Goal: Transaction & Acquisition: Purchase product/service

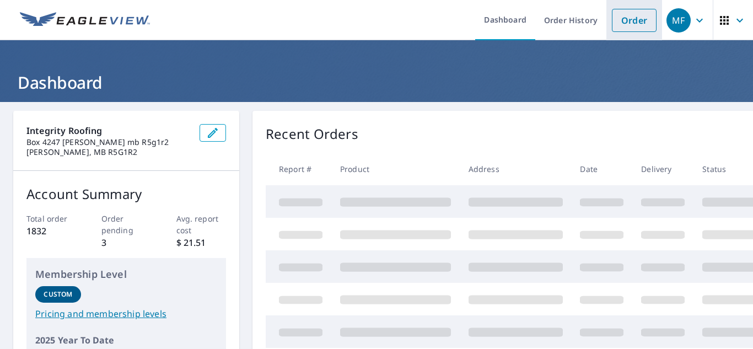
click at [621, 31] on link "Order" at bounding box center [634, 20] width 45 height 23
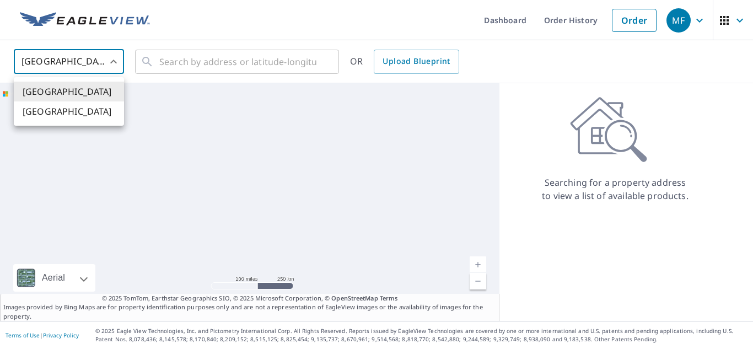
click at [82, 68] on body "MF MF Dashboard Order History Order MF United States US ​ ​ OR Upload Blueprint…" at bounding box center [376, 174] width 753 height 349
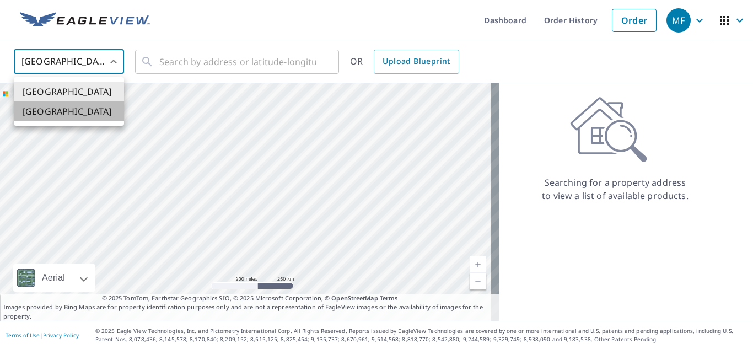
click at [65, 114] on li "[GEOGRAPHIC_DATA]" at bounding box center [69, 111] width 110 height 20
type input "CA"
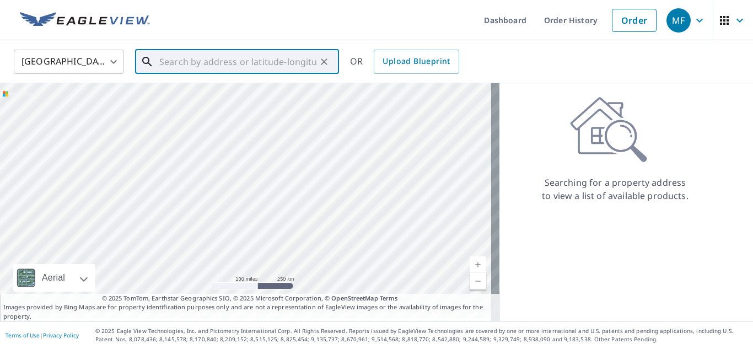
click at [193, 62] on input "text" at bounding box center [237, 61] width 157 height 31
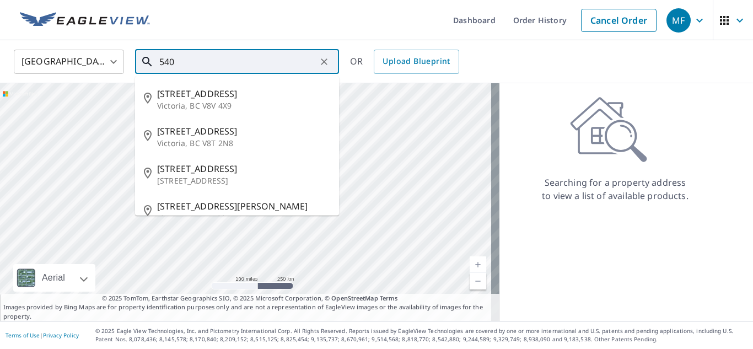
click at [245, 69] on input "540" at bounding box center [237, 61] width 157 height 31
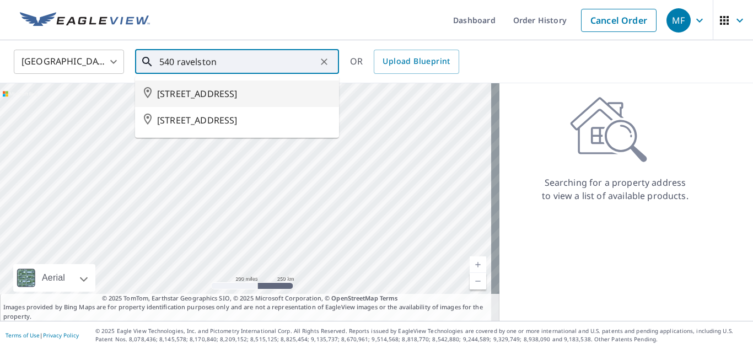
click at [246, 98] on span "[STREET_ADDRESS]" at bounding box center [243, 93] width 173 height 13
type input "[STREET_ADDRESS]"
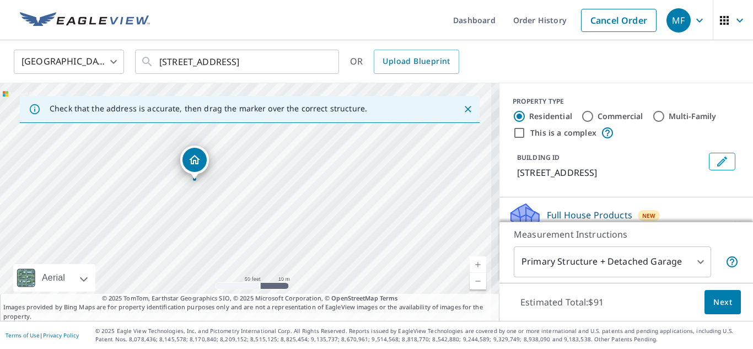
drag, startPoint x: 148, startPoint y: 182, endPoint x: 289, endPoint y: 229, distance: 148.8
click at [289, 229] on div "[STREET_ADDRESS]" at bounding box center [249, 202] width 499 height 238
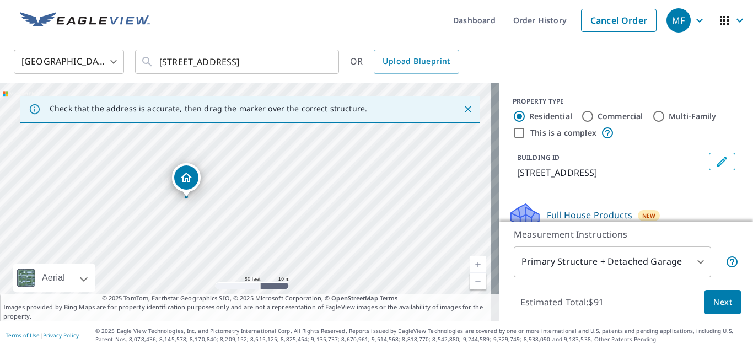
drag, startPoint x: 195, startPoint y: 158, endPoint x: 186, endPoint y: 175, distance: 19.5
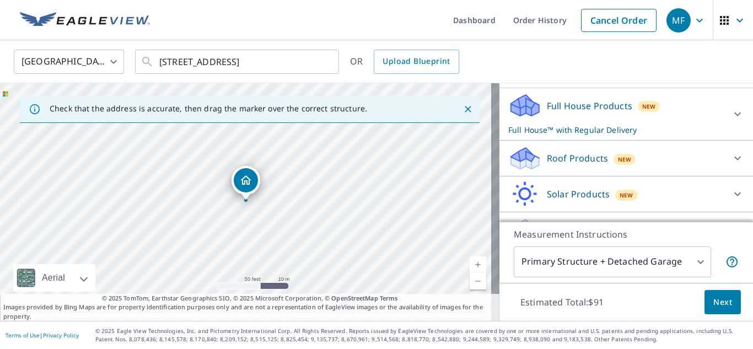
scroll to position [110, 0]
click at [559, 164] on p "Roof Products" at bounding box center [577, 156] width 61 height 13
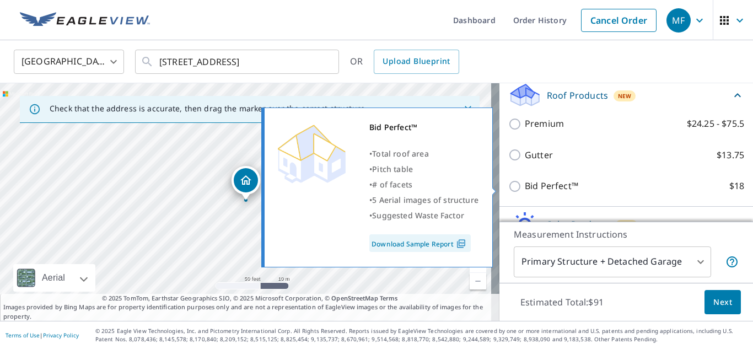
scroll to position [220, 0]
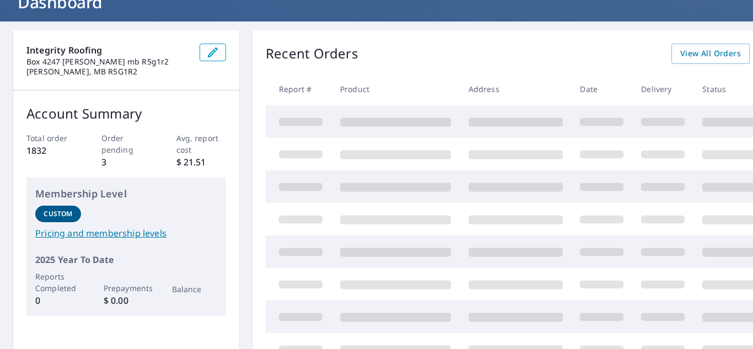
scroll to position [47, 0]
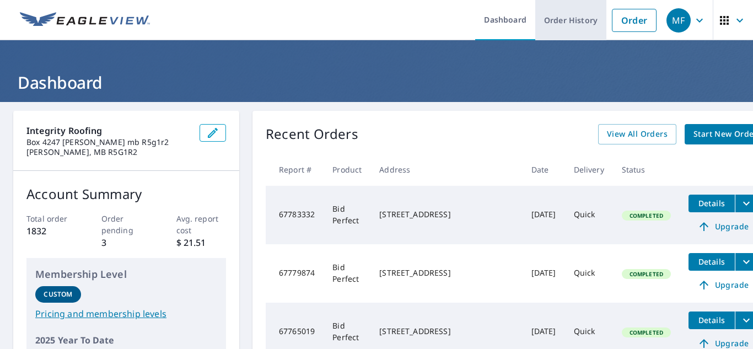
click at [569, 23] on link "Order History" at bounding box center [570, 20] width 71 height 40
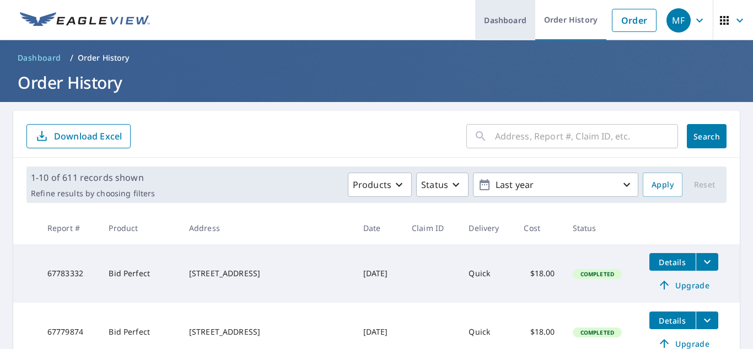
drag, startPoint x: 628, startPoint y: 20, endPoint x: 496, endPoint y: 28, distance: 131.9
click at [628, 20] on link "Order" at bounding box center [634, 20] width 45 height 23
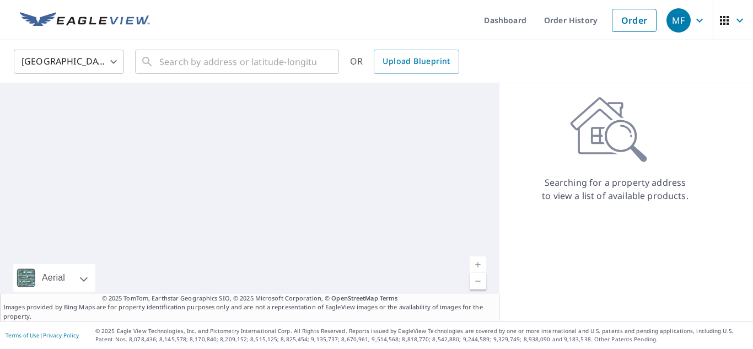
click at [88, 61] on body "MF MF Dashboard Order History Order MF United States [GEOGRAPHIC_DATA] ​ ​ OR U…" at bounding box center [376, 174] width 753 height 349
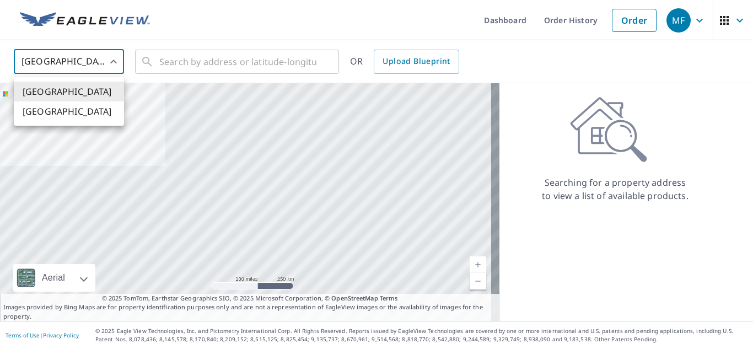
click at [61, 117] on li "[GEOGRAPHIC_DATA]" at bounding box center [69, 111] width 110 height 20
type input "CA"
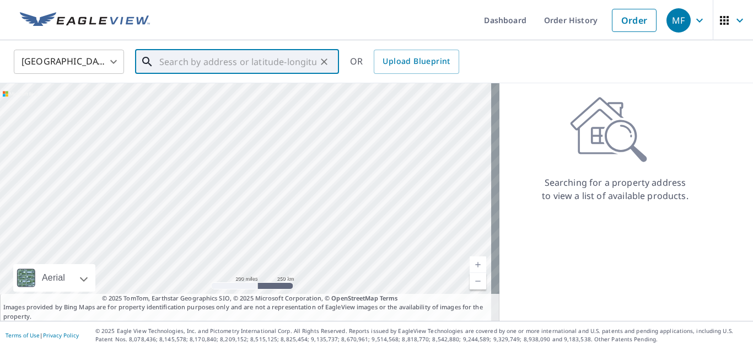
click at [186, 63] on input "text" at bounding box center [237, 61] width 157 height 31
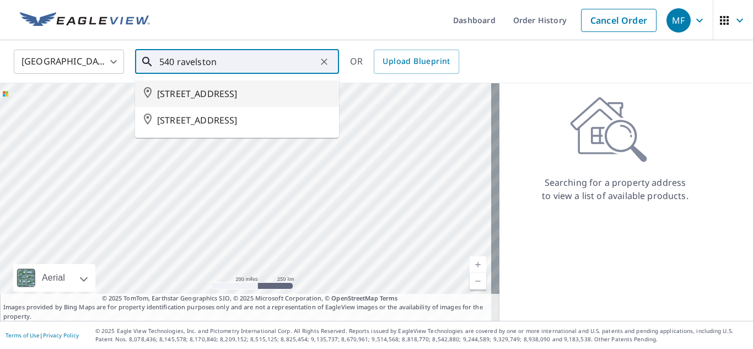
click at [217, 100] on span "[STREET_ADDRESS]" at bounding box center [243, 93] width 173 height 13
type input "[STREET_ADDRESS]"
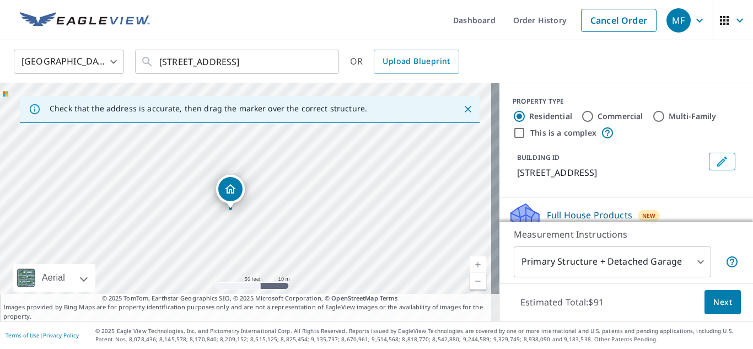
drag, startPoint x: 244, startPoint y: 190, endPoint x: 229, endPoint y: 198, distance: 17.5
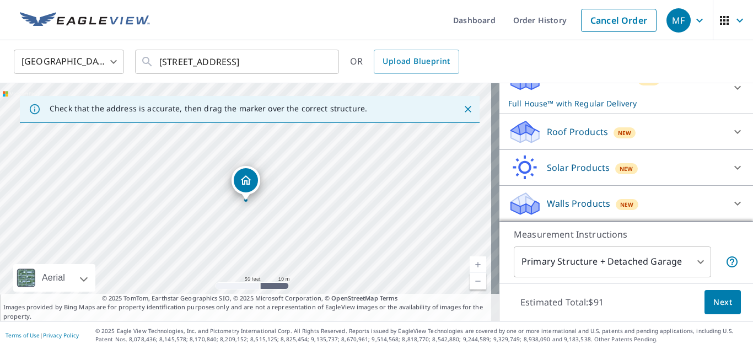
click at [556, 143] on div "Roof Products New" at bounding box center [616, 132] width 216 height 26
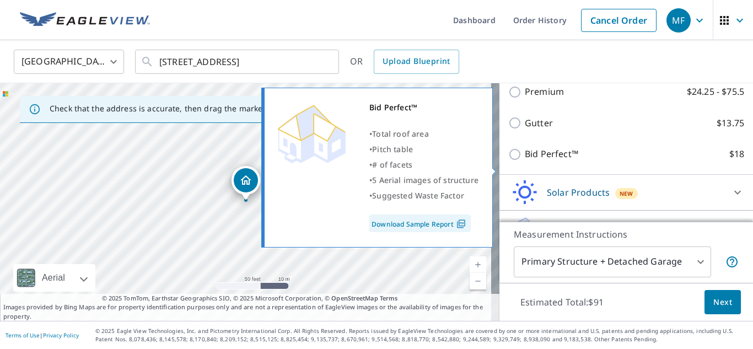
click at [508, 161] on input "Bid Perfect™ $18" at bounding box center [516, 154] width 17 height 13
checkbox input "true"
checkbox input "false"
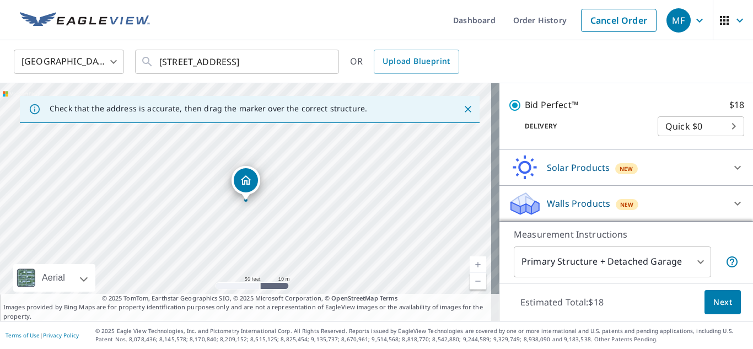
scroll to position [267, 0]
click at [713, 299] on span "Next" at bounding box center [722, 302] width 19 height 14
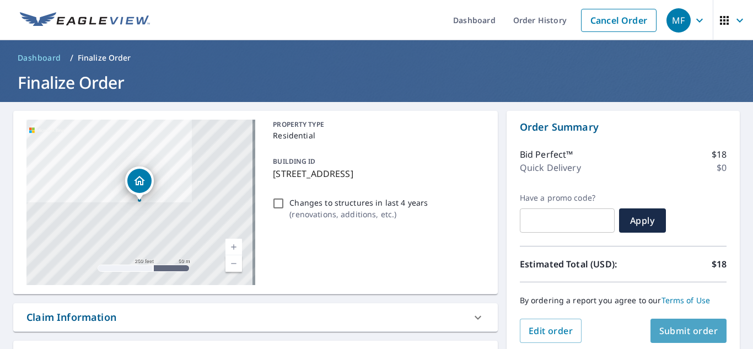
click at [676, 334] on span "Submit order" at bounding box center [688, 331] width 59 height 12
checkbox input "true"
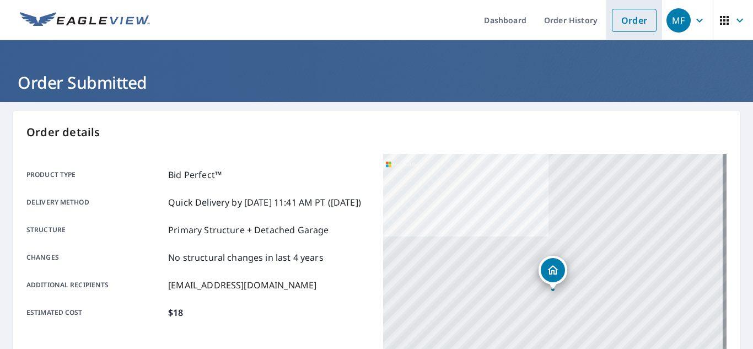
click at [640, 20] on link "Order" at bounding box center [634, 20] width 45 height 23
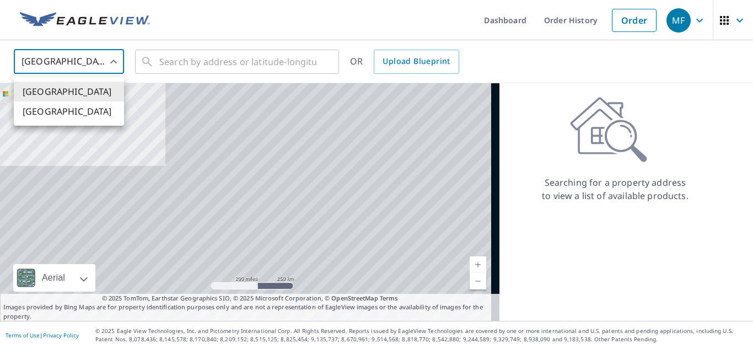
click at [83, 70] on body "MF MF Dashboard Order History Order MF United States US ​ ​ OR Upload Blueprint…" at bounding box center [376, 174] width 753 height 349
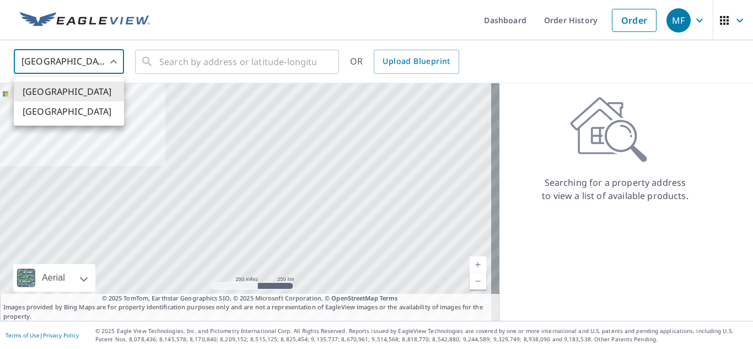
click at [84, 111] on li "[GEOGRAPHIC_DATA]" at bounding box center [69, 111] width 110 height 20
type input "CA"
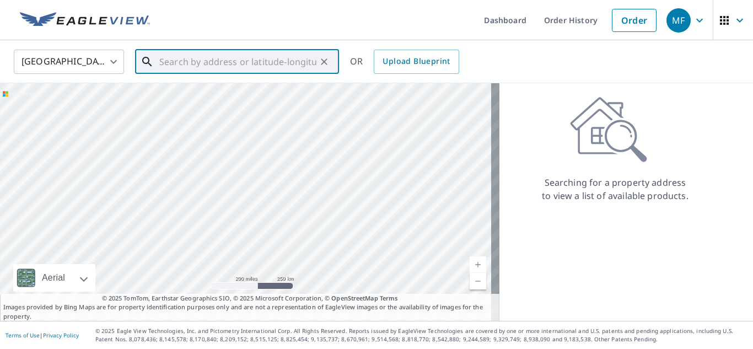
click at [182, 63] on input "text" at bounding box center [237, 61] width 157 height 31
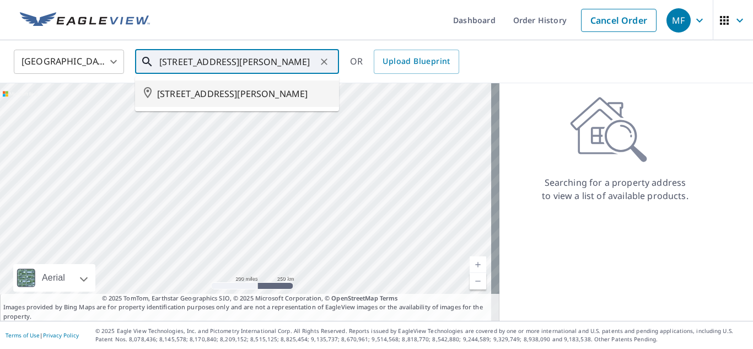
click at [191, 111] on ul "[STREET_ADDRESS][PERSON_NAME]" at bounding box center [237, 93] width 204 height 35
click at [205, 100] on span "[STREET_ADDRESS][PERSON_NAME]" at bounding box center [243, 93] width 173 height 13
type input "[STREET_ADDRESS][PERSON_NAME]"
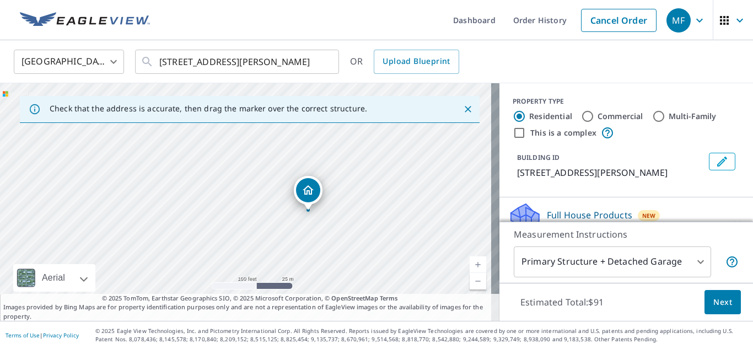
drag, startPoint x: 415, startPoint y: 225, endPoint x: 401, endPoint y: 224, distance: 13.8
click at [401, 224] on div "[STREET_ADDRESS][PERSON_NAME]" at bounding box center [249, 202] width 499 height 238
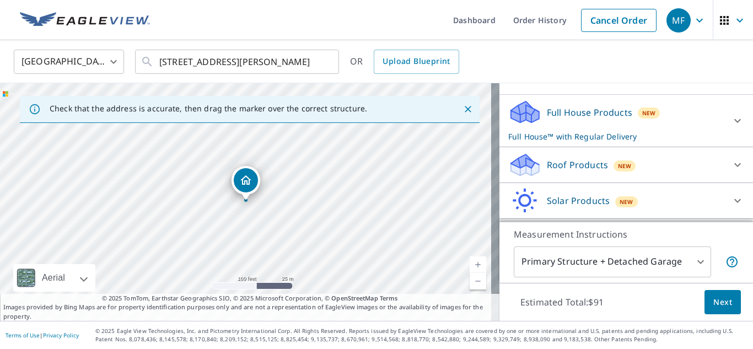
scroll to position [110, 0]
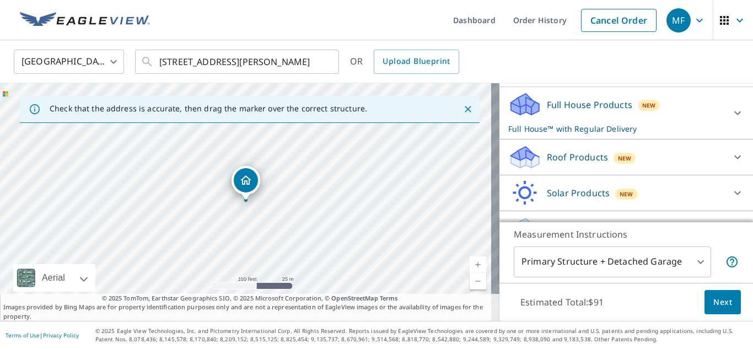
click at [565, 164] on p "Roof Products" at bounding box center [577, 156] width 61 height 13
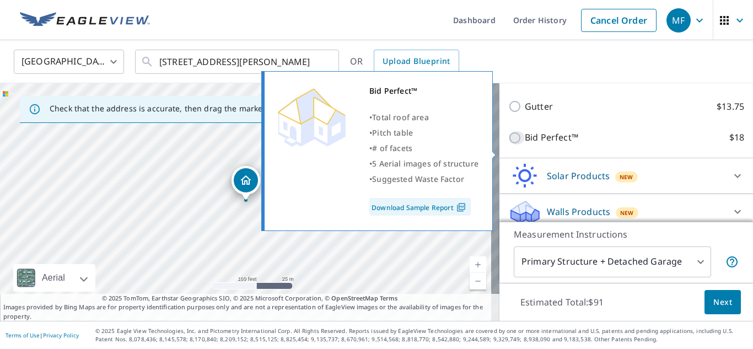
click at [508, 144] on input "Bid Perfect™ $18" at bounding box center [516, 137] width 17 height 13
checkbox input "true"
checkbox input "false"
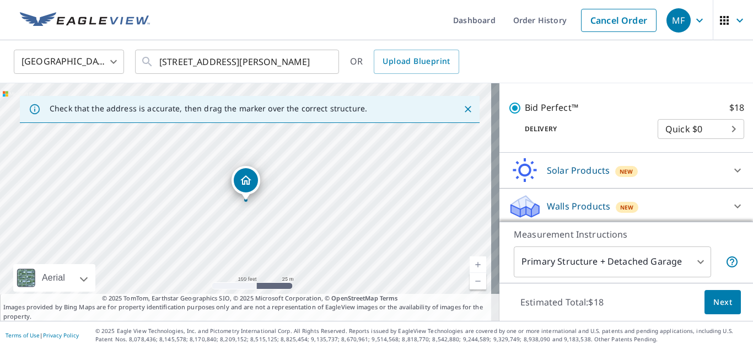
scroll to position [267, 0]
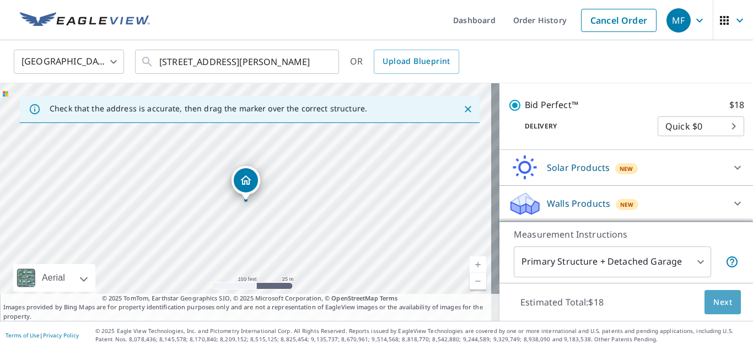
click at [717, 309] on button "Next" at bounding box center [722, 302] width 36 height 25
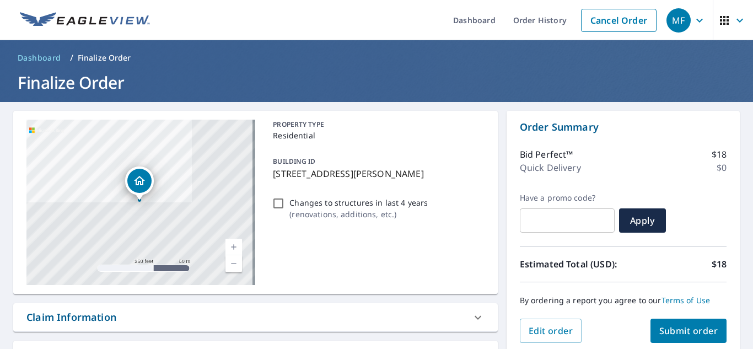
click at [671, 333] on span "Submit order" at bounding box center [688, 331] width 59 height 12
checkbox input "true"
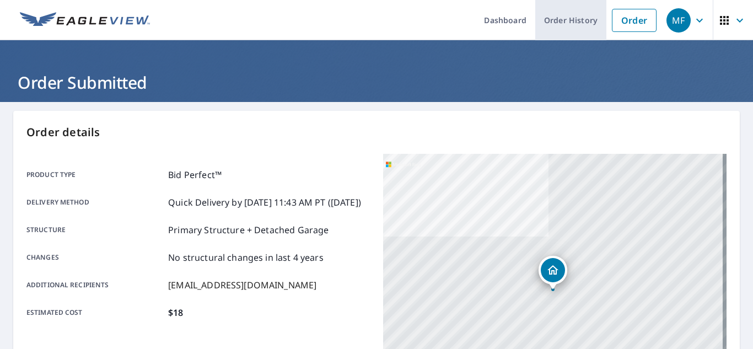
click at [566, 26] on link "Order History" at bounding box center [570, 20] width 71 height 40
